Goal: Information Seeking & Learning: Learn about a topic

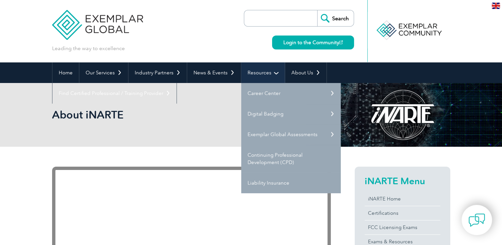
click at [272, 72] on link "Resources" at bounding box center [262, 72] width 43 height 21
